Goal: Task Accomplishment & Management: Complete application form

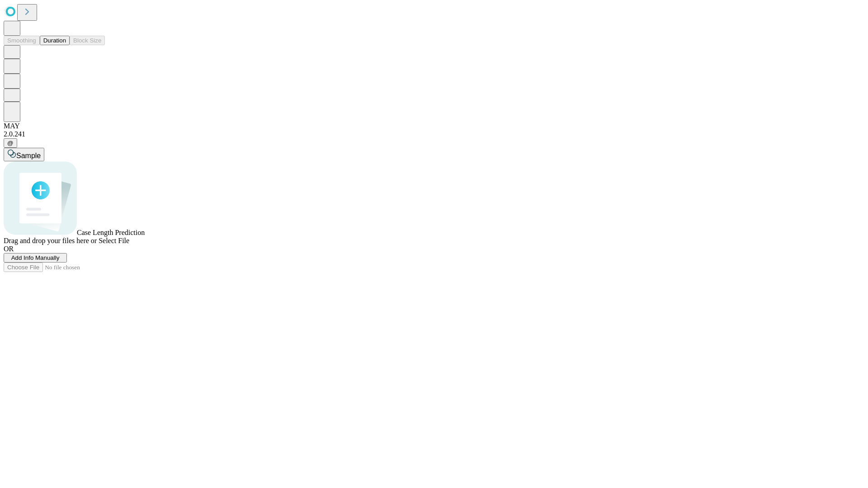
click at [60, 261] on span "Add Info Manually" at bounding box center [35, 257] width 48 height 7
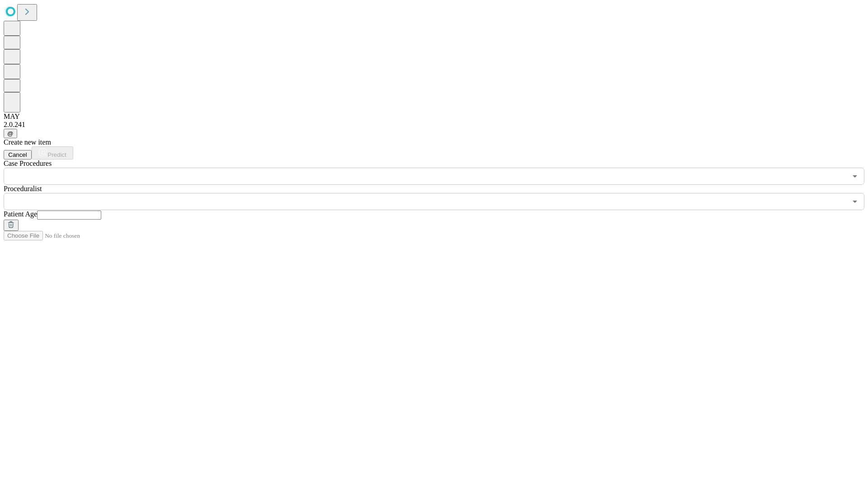
click at [101, 211] on input "text" at bounding box center [69, 215] width 64 height 9
type input "**"
click at [440, 193] on input "text" at bounding box center [425, 201] width 843 height 17
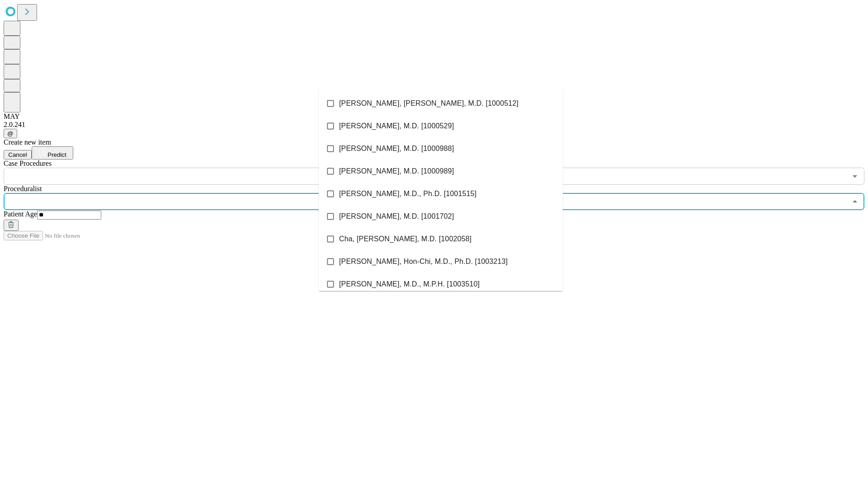
click at [441, 104] on li "[PERSON_NAME], [PERSON_NAME], M.D. [1000512]" at bounding box center [441, 103] width 244 height 23
click at [190, 168] on input "text" at bounding box center [425, 176] width 843 height 17
